Goal: Task Accomplishment & Management: Manage account settings

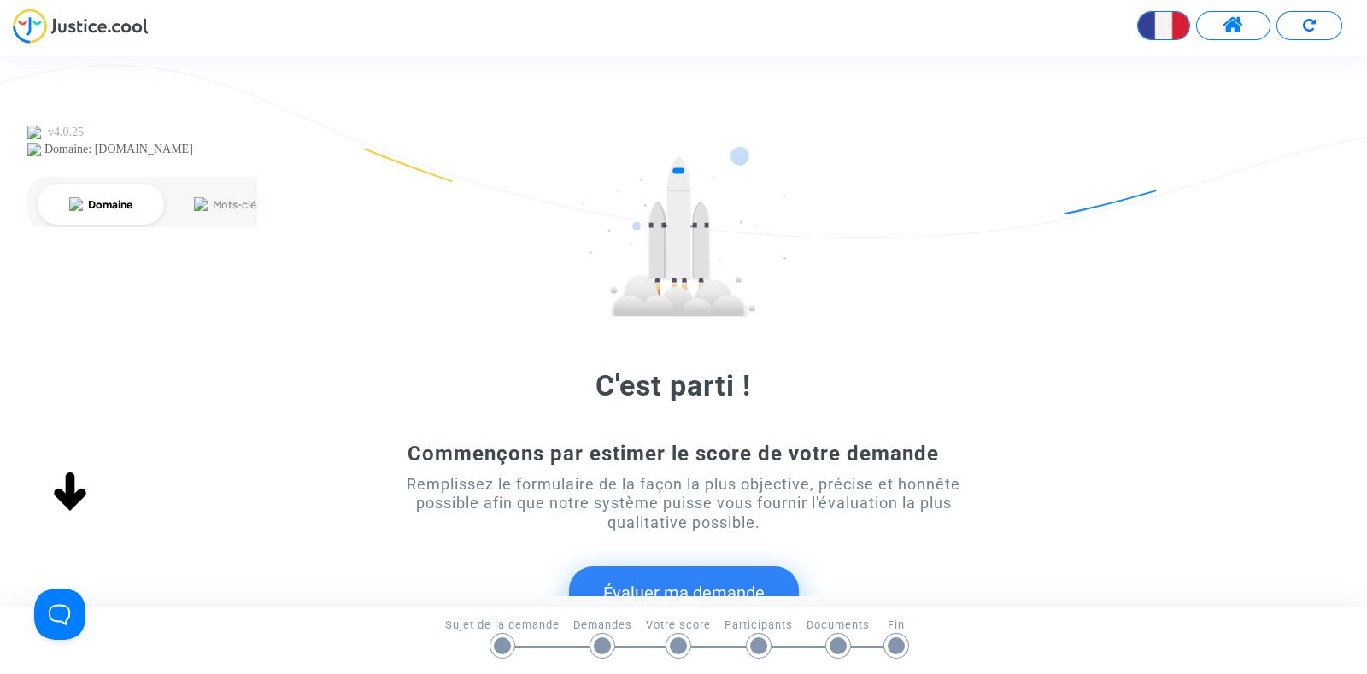
click at [1245, 21] on button at bounding box center [1233, 25] width 74 height 29
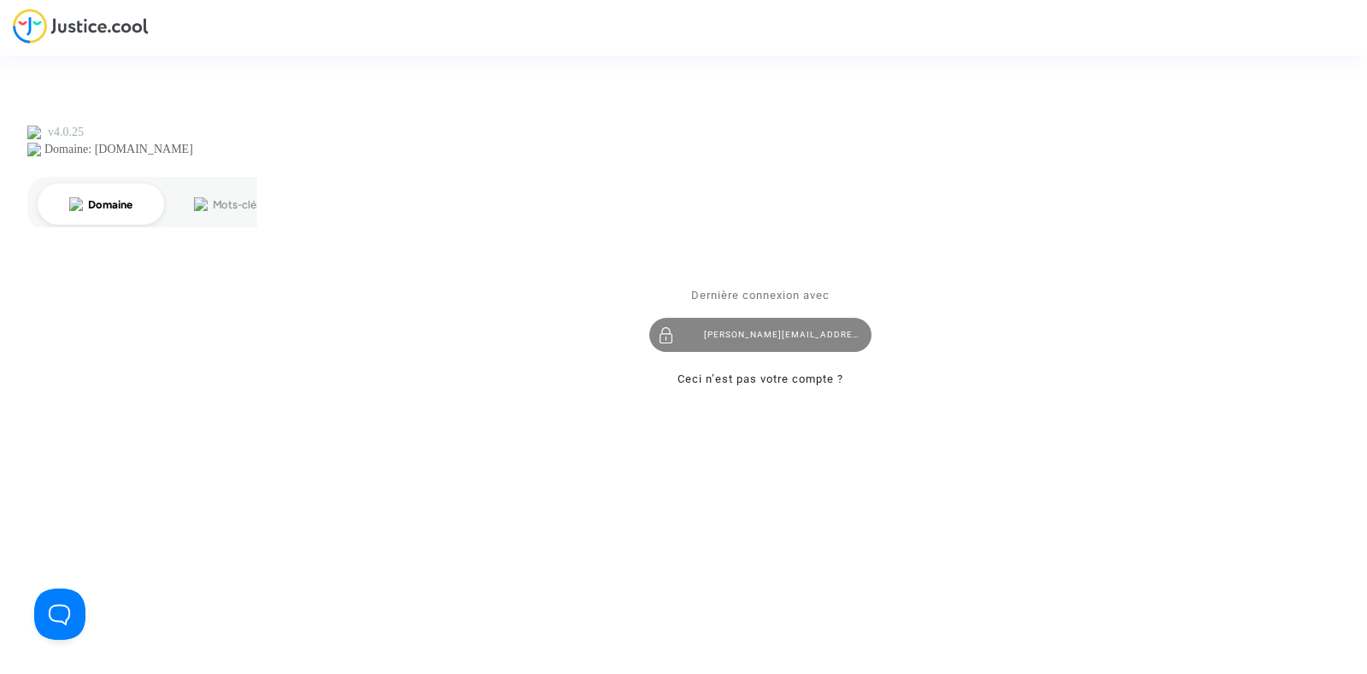
click at [743, 329] on div "[PERSON_NAME][EMAIL_ADDRESS][DOMAIN_NAME]" at bounding box center [760, 335] width 222 height 34
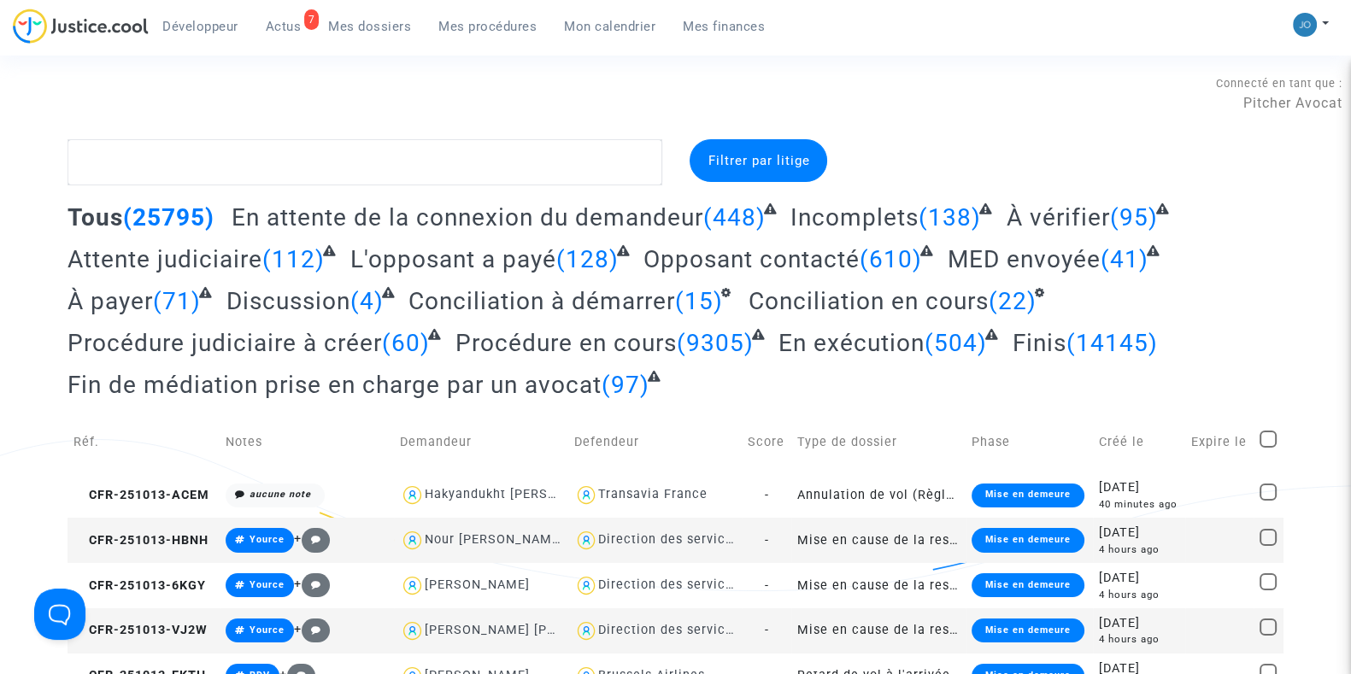
click at [728, 167] on span "Filtrer par litige" at bounding box center [759, 160] width 102 height 15
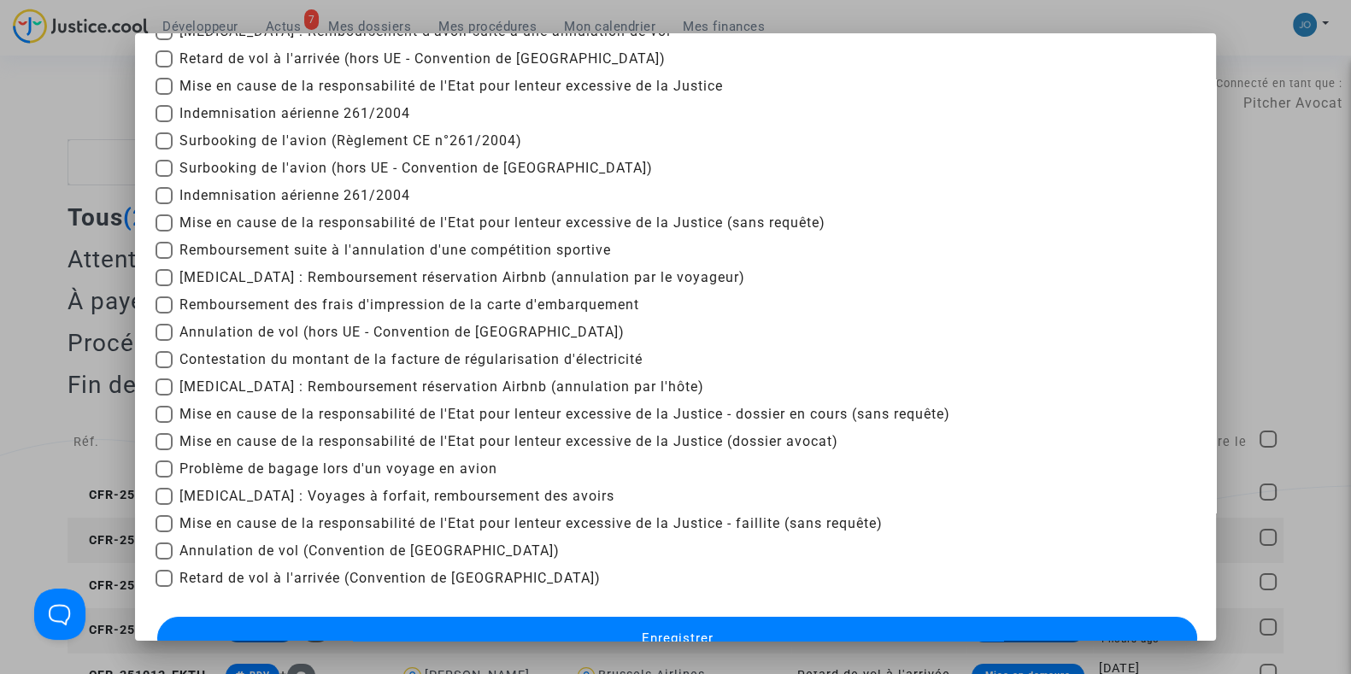
scroll to position [173, 0]
click at [407, 298] on span "Remboursement des frais d'impression de la carte d'embarquement" at bounding box center [409, 304] width 460 height 21
click at [164, 313] on input "Remboursement des frais d'impression de la carte d'embarquement" at bounding box center [163, 313] width 1 height 1
checkbox input "true"
click at [667, 634] on span "Enregistrer" at bounding box center [677, 637] width 72 height 15
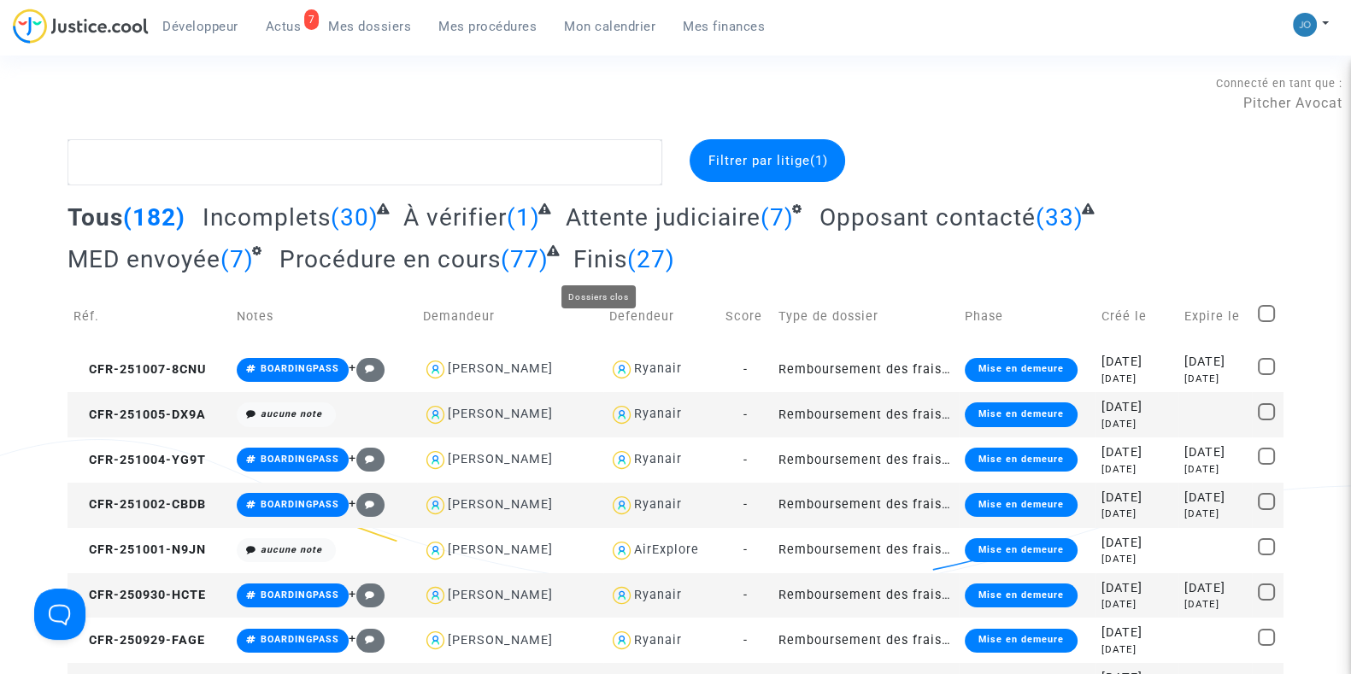
click at [595, 265] on span "Finis" at bounding box center [600, 259] width 54 height 28
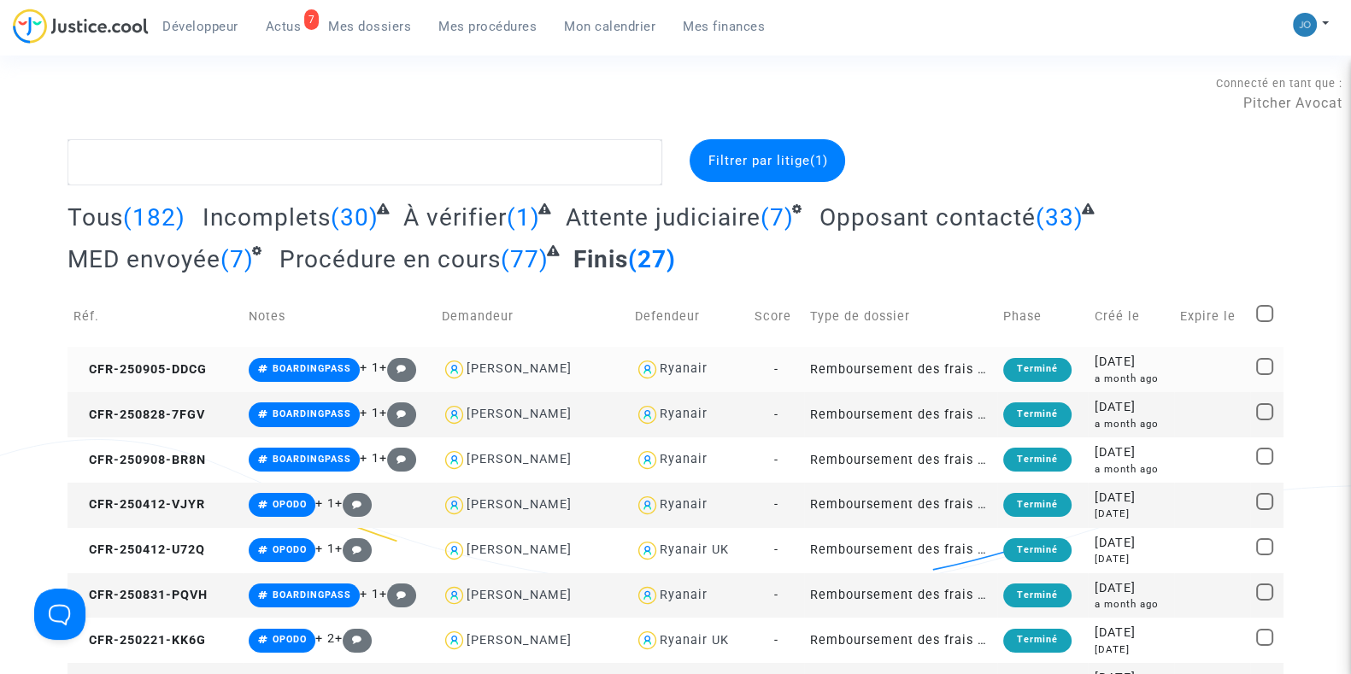
click at [1179, 385] on td at bounding box center [1212, 369] width 76 height 45
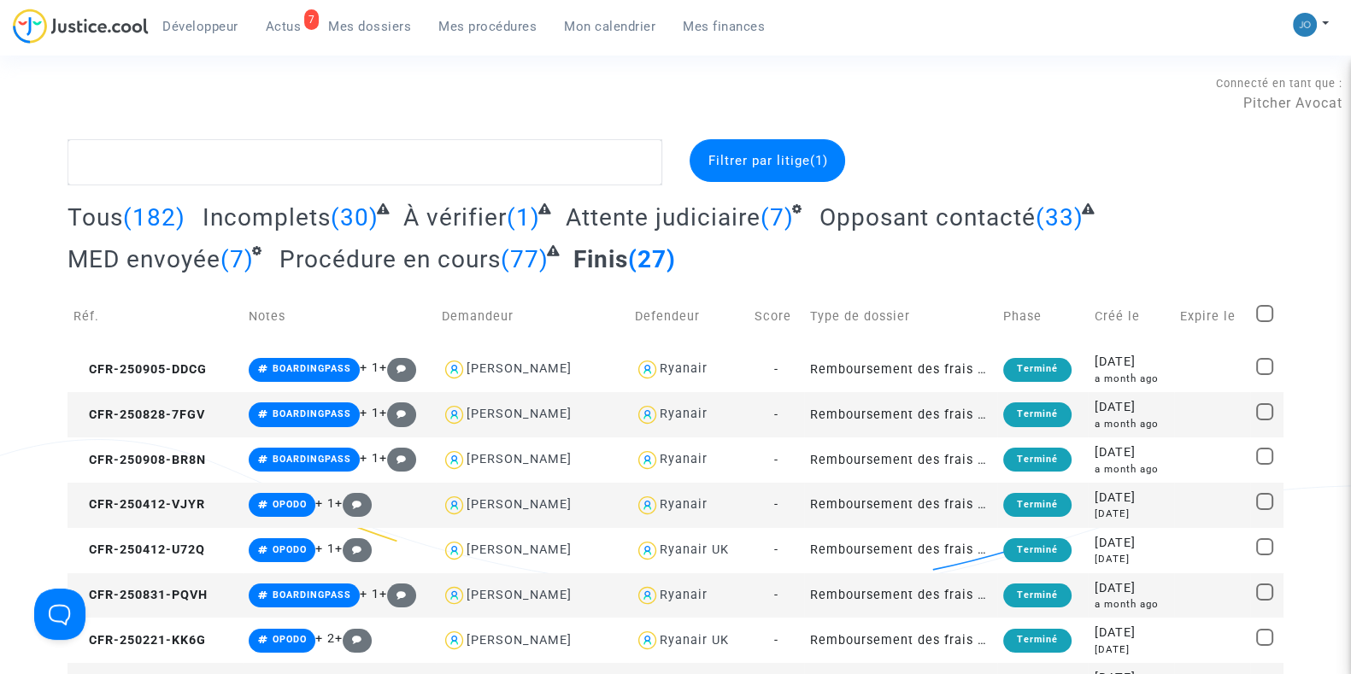
click at [338, 231] on span "(30)" at bounding box center [355, 217] width 48 height 28
click at [307, 222] on span "Incomplets" at bounding box center [267, 217] width 128 height 28
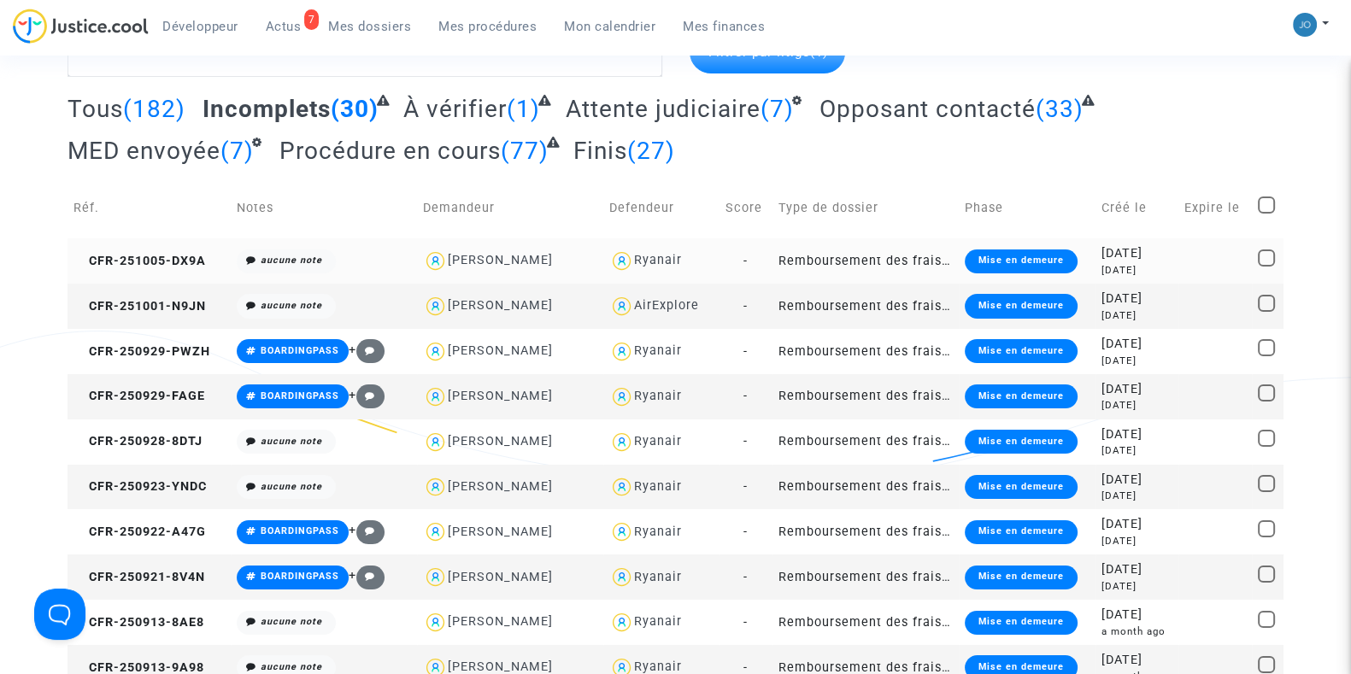
scroll to position [113, 0]
